Goal: Find specific page/section: Find specific page/section

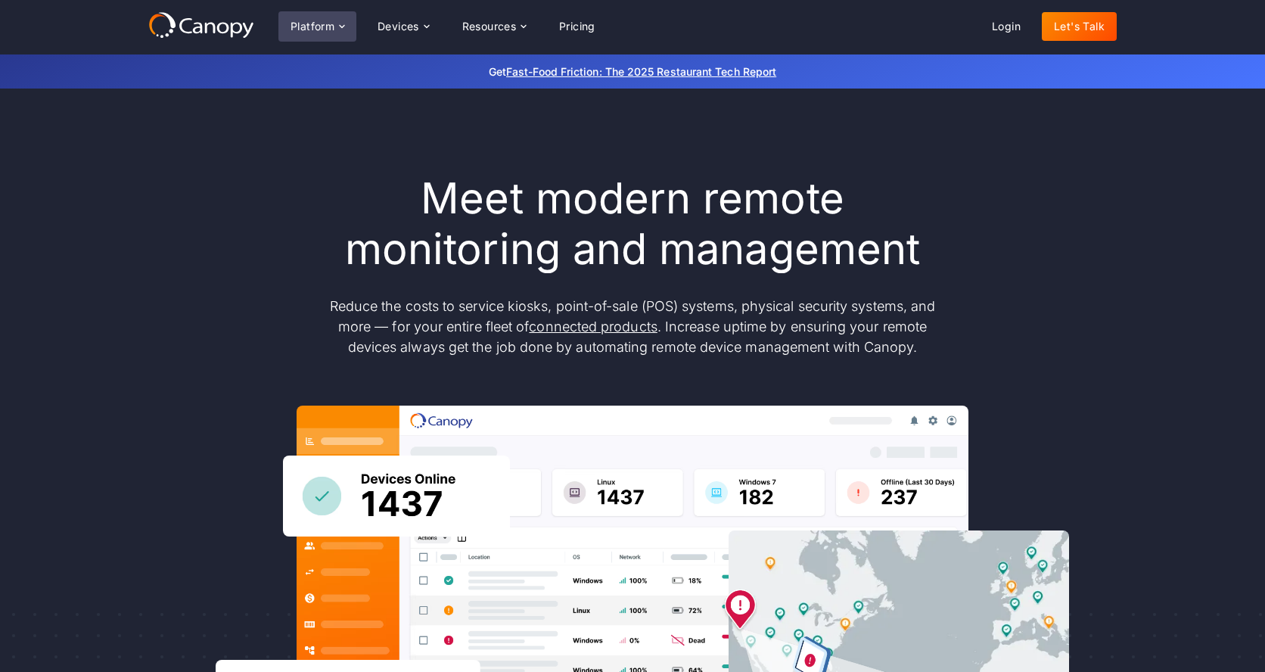
click at [328, 26] on div "Platform" at bounding box center [313, 26] width 44 height 11
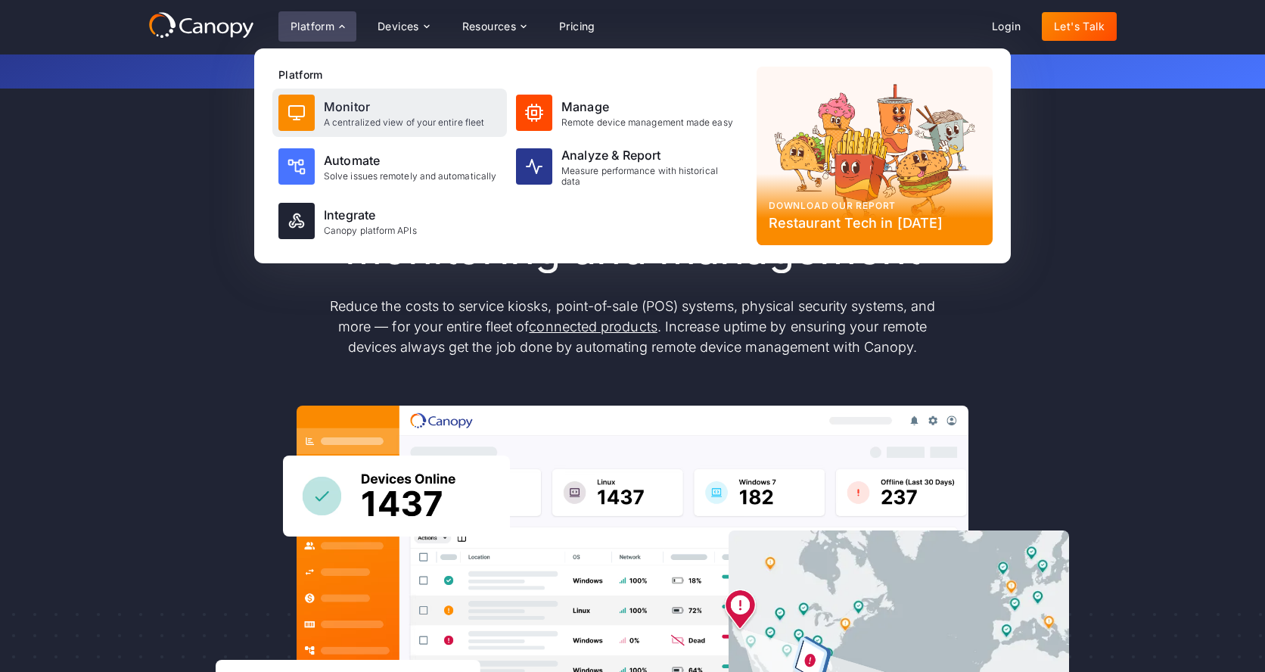
click at [343, 101] on div "Monitor" at bounding box center [404, 107] width 160 height 18
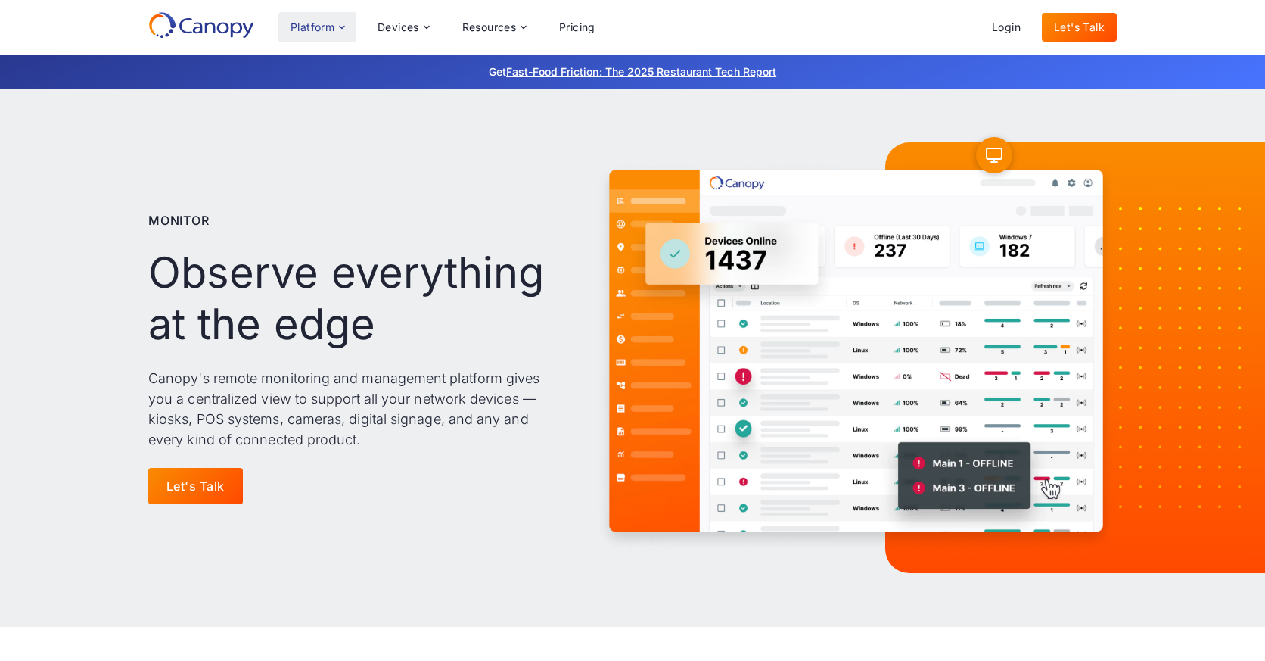
click at [329, 24] on div "Platform" at bounding box center [313, 27] width 44 height 11
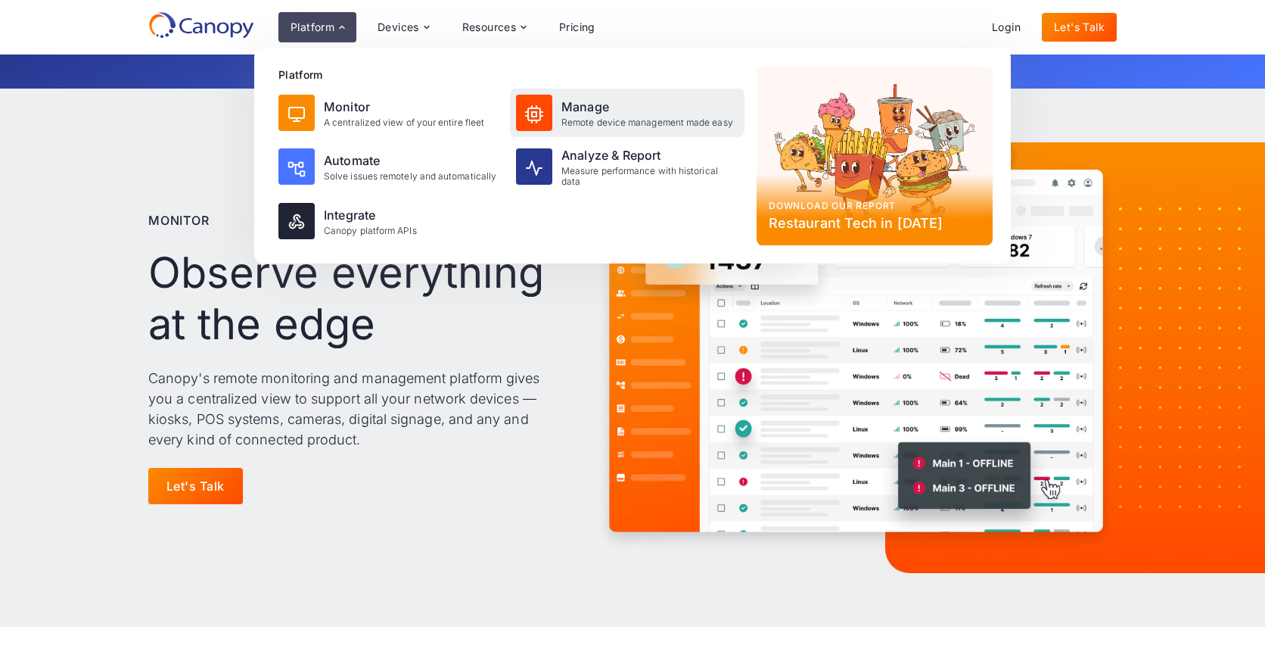
click at [569, 110] on div "Manage" at bounding box center [647, 107] width 172 height 18
